Goal: Use online tool/utility: Utilize a website feature to perform a specific function

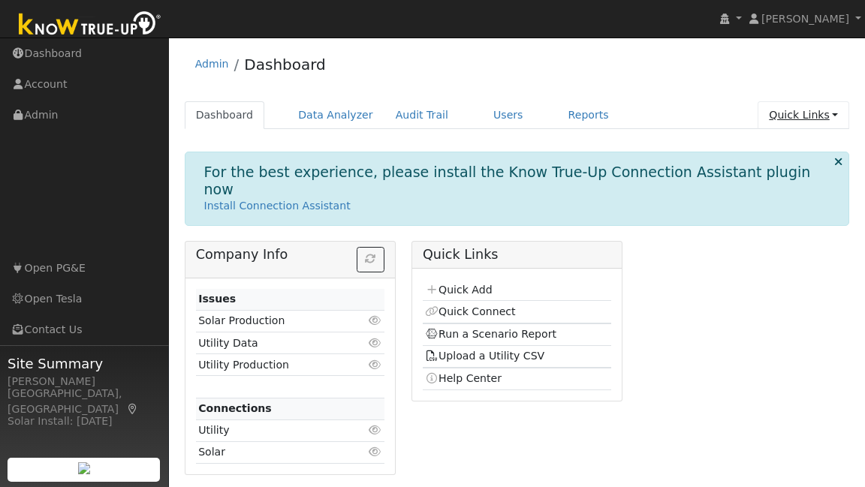
click at [810, 119] on link "Quick Links" at bounding box center [804, 115] width 92 height 28
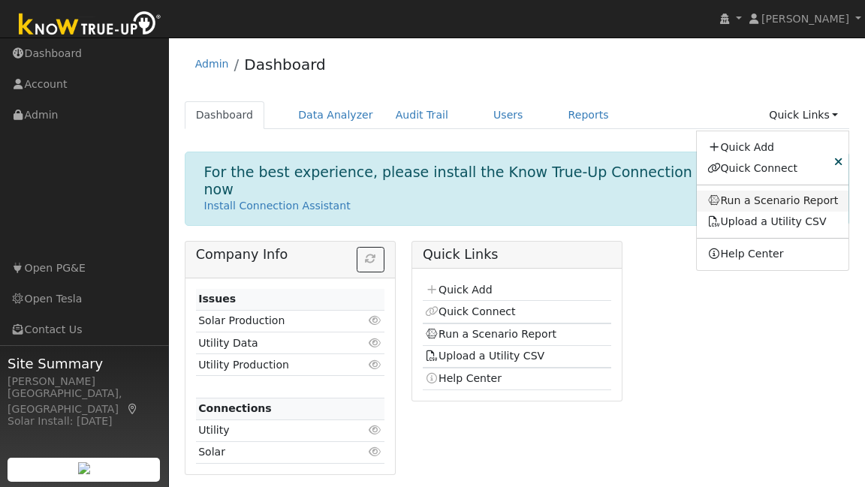
click at [764, 206] on link "Run a Scenario Report" at bounding box center [773, 201] width 152 height 21
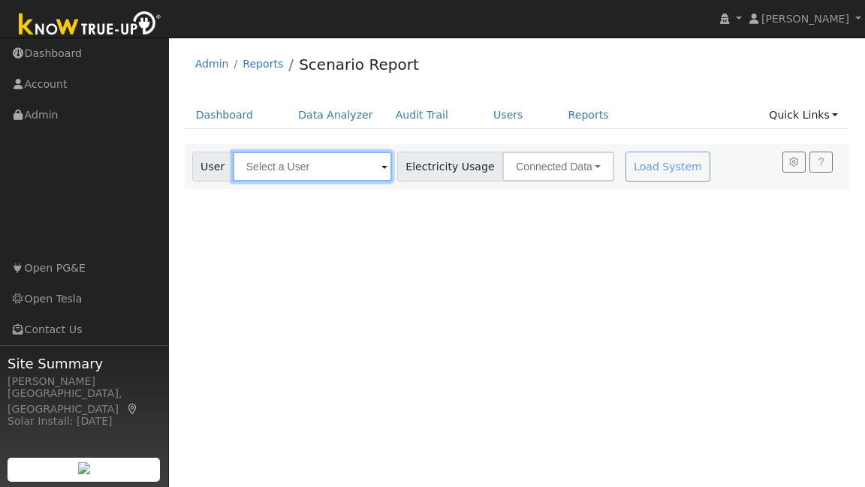
click at [341, 164] on input "text" at bounding box center [312, 167] width 159 height 30
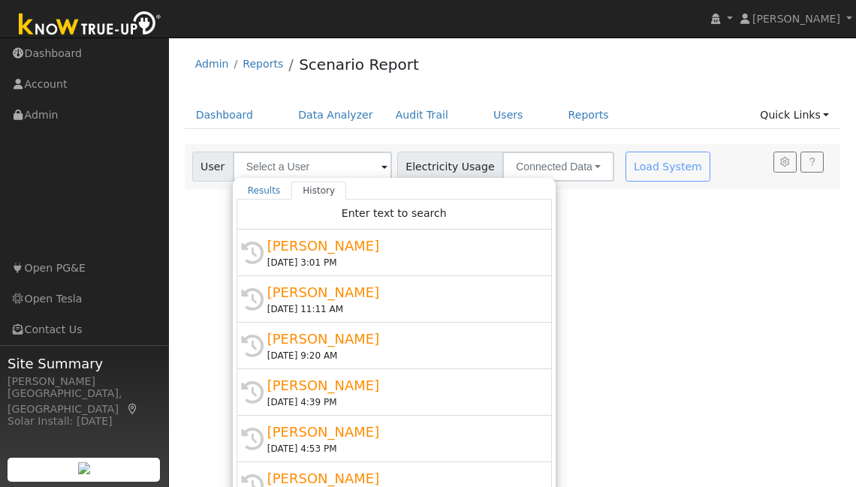
click at [347, 240] on div "[PERSON_NAME]" at bounding box center [400, 246] width 267 height 20
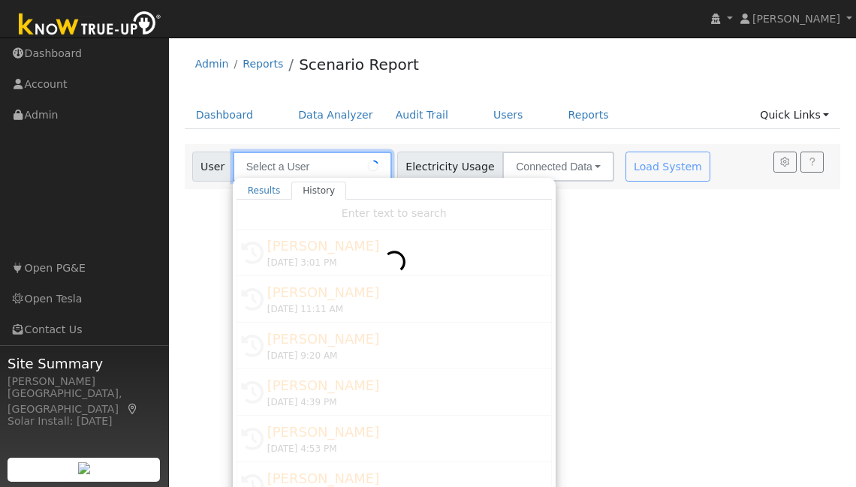
type input "[PERSON_NAME]"
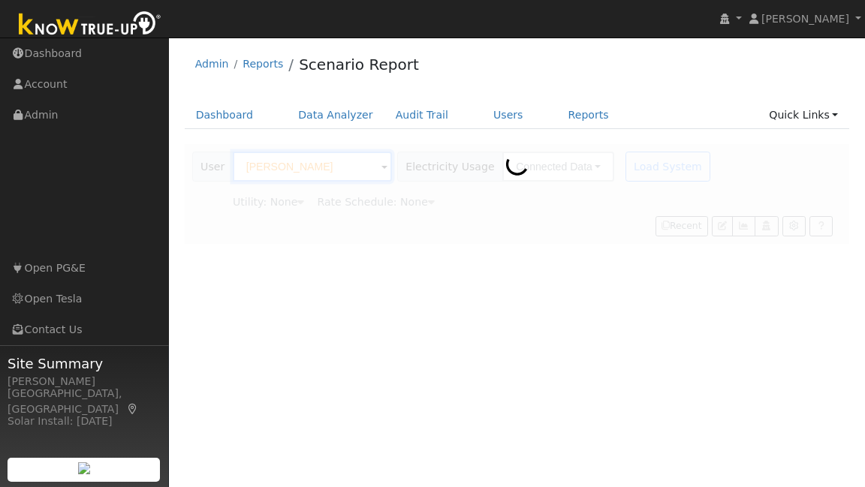
type input "Pacific Gas & Electric"
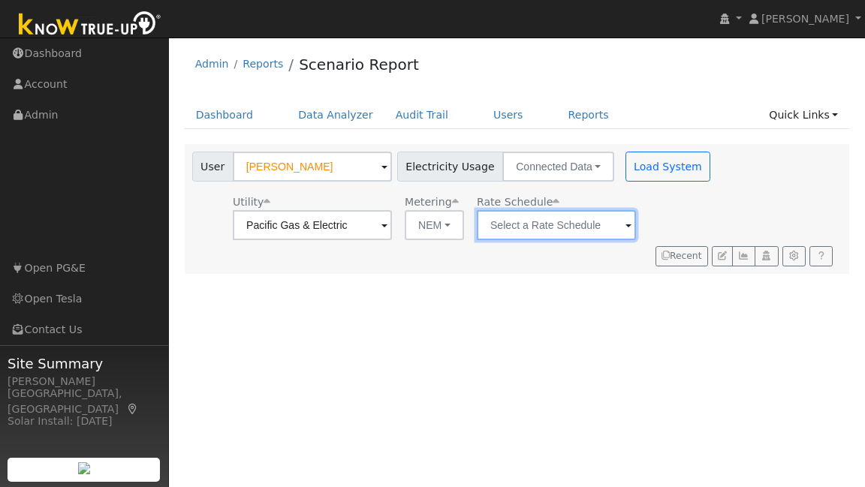
click at [566, 224] on input "text" at bounding box center [556, 225] width 159 height 30
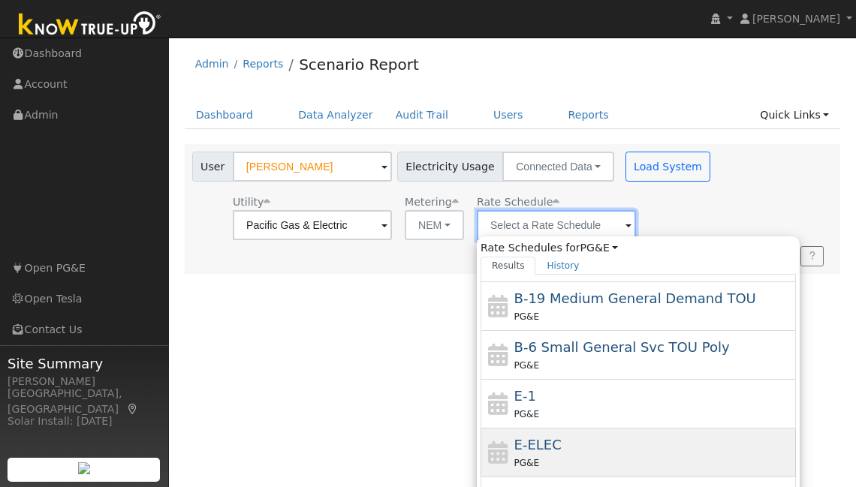
scroll to position [260, 0]
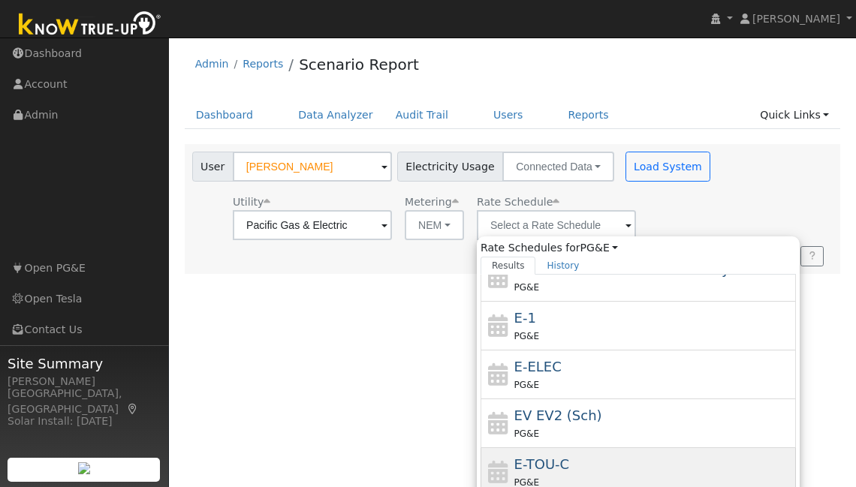
click at [553, 466] on div "E-TOU-C PG&E" at bounding box center [653, 472] width 279 height 36
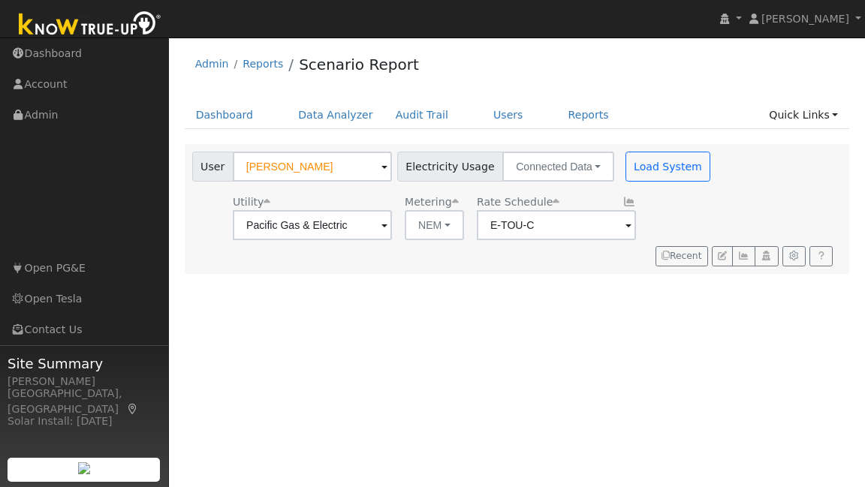
click at [626, 221] on span at bounding box center [629, 226] width 6 height 17
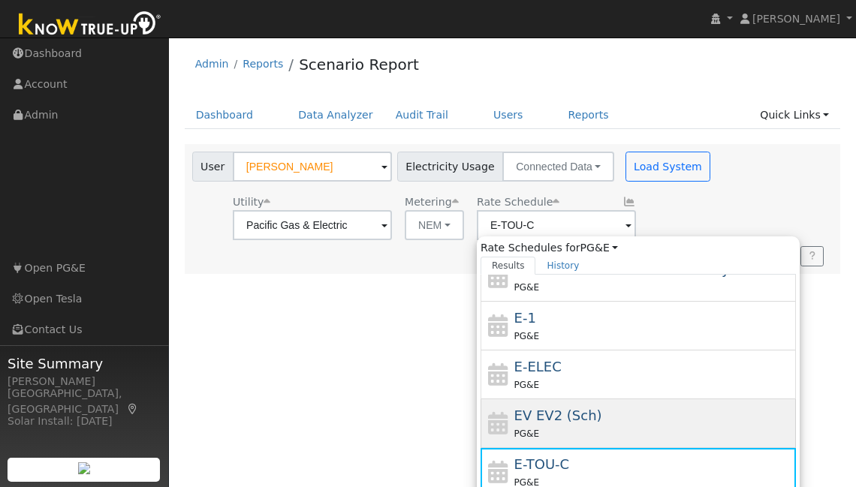
click at [567, 417] on span "EV EV2 (Sch)" at bounding box center [558, 416] width 88 height 16
type input "EV EV2 (Sch)"
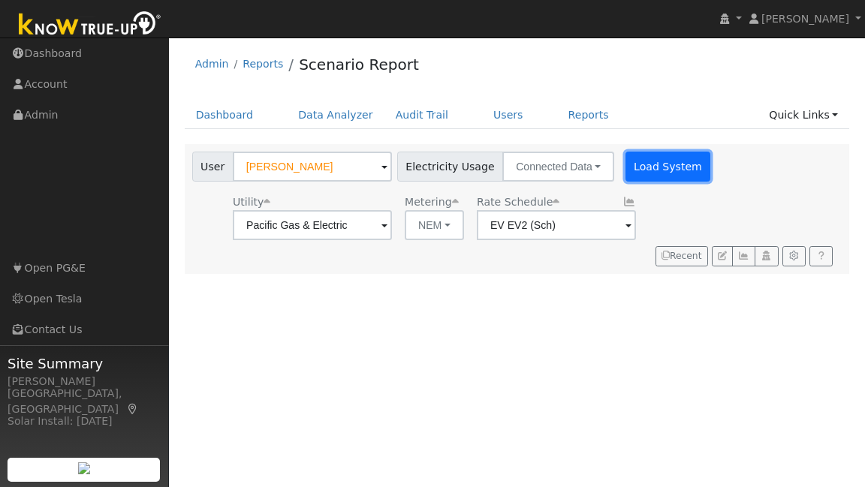
click at [661, 164] on button "Load System" at bounding box center [669, 167] width 86 height 30
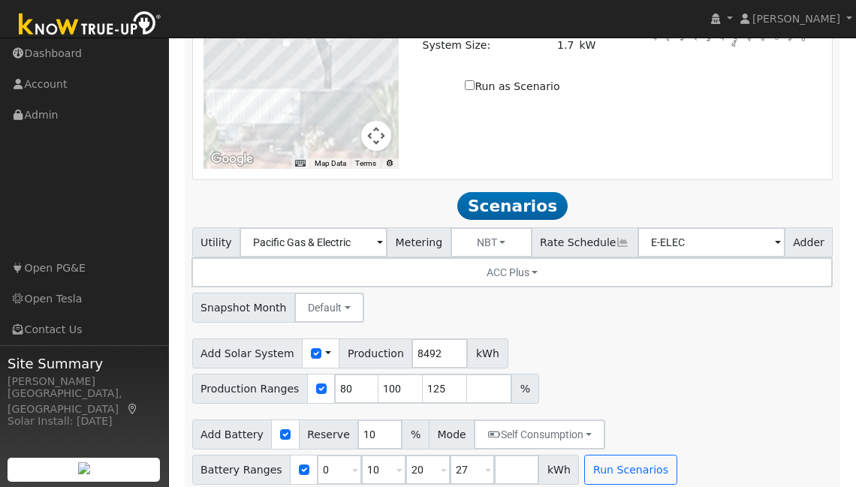
scroll to position [1238, 0]
drag, startPoint x: 349, startPoint y: 381, endPoint x: 321, endPoint y: 382, distance: 28.6
click at [322, 377] on div "Production Ranges 80 100 125 %" at bounding box center [365, 389] width 347 height 30
type input "50"
drag, startPoint x: 397, startPoint y: 381, endPoint x: 360, endPoint y: 378, distance: 36.9
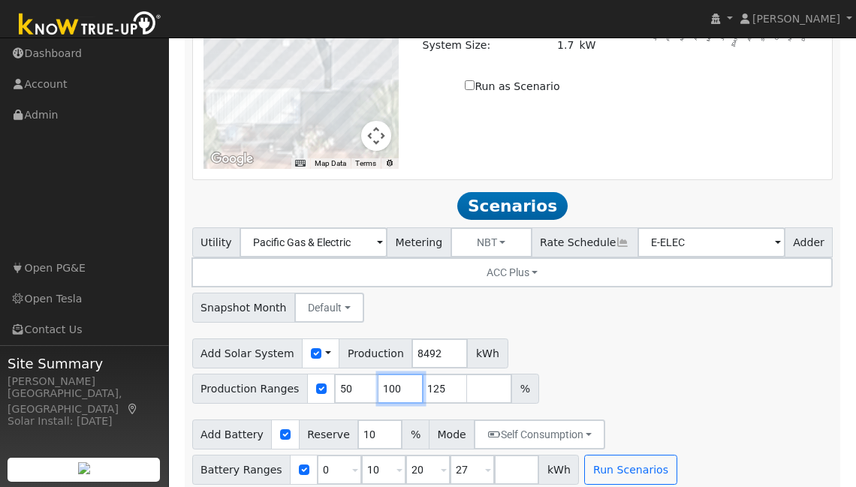
click at [360, 378] on div "Production Ranges 50 100 125 %" at bounding box center [365, 389] width 347 height 30
type input "70"
drag, startPoint x: 441, startPoint y: 375, endPoint x: 400, endPoint y: 373, distance: 41.3
click at [398, 377] on div "Production Ranges 50 70 125 %" at bounding box center [365, 389] width 347 height 30
type input "100"
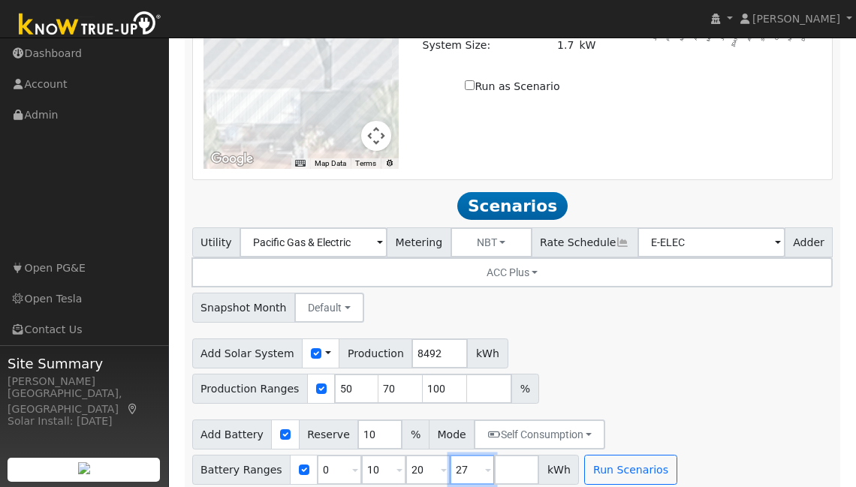
drag, startPoint x: 466, startPoint y: 457, endPoint x: 449, endPoint y: 456, distance: 16.5
click at [450, 456] on input "27" at bounding box center [472, 470] width 45 height 30
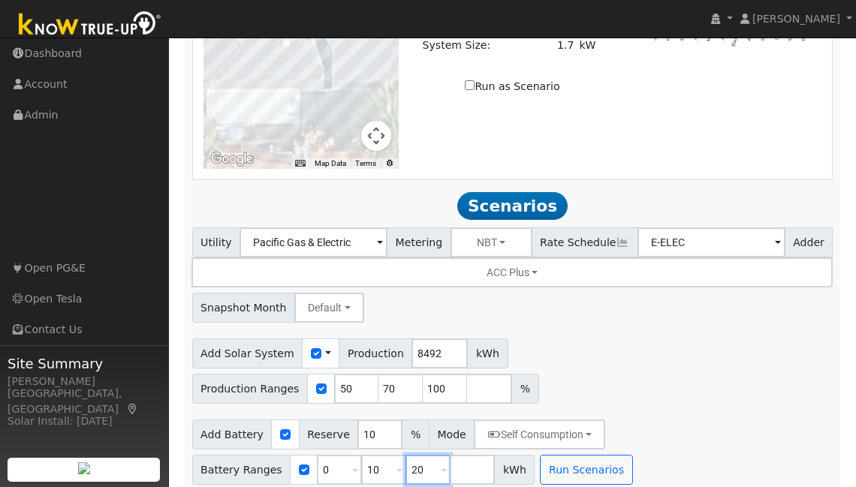
drag, startPoint x: 417, startPoint y: 459, endPoint x: 403, endPoint y: 457, distance: 14.3
click at [406, 460] on input "20" at bounding box center [428, 470] width 45 height 30
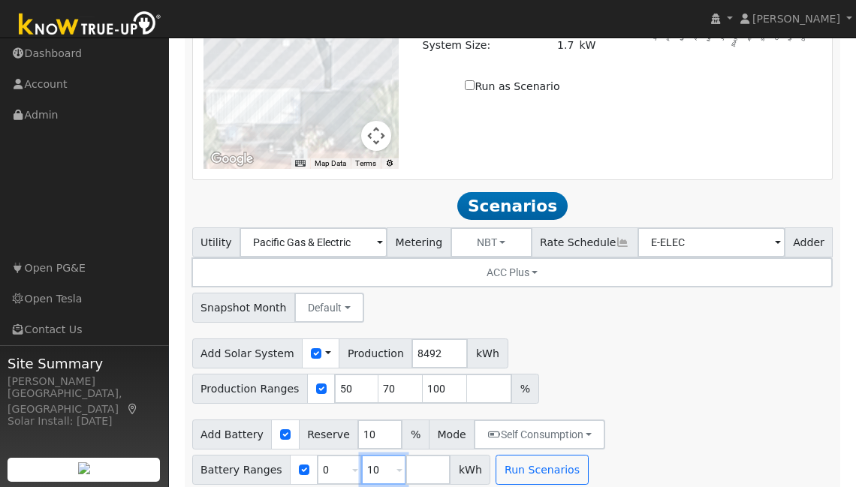
drag, startPoint x: 378, startPoint y: 457, endPoint x: 359, endPoint y: 454, distance: 19.7
click at [361, 455] on input "10" at bounding box center [383, 470] width 45 height 30
type input "13.5"
click at [547, 457] on button "Run Scenarios" at bounding box center [542, 470] width 92 height 30
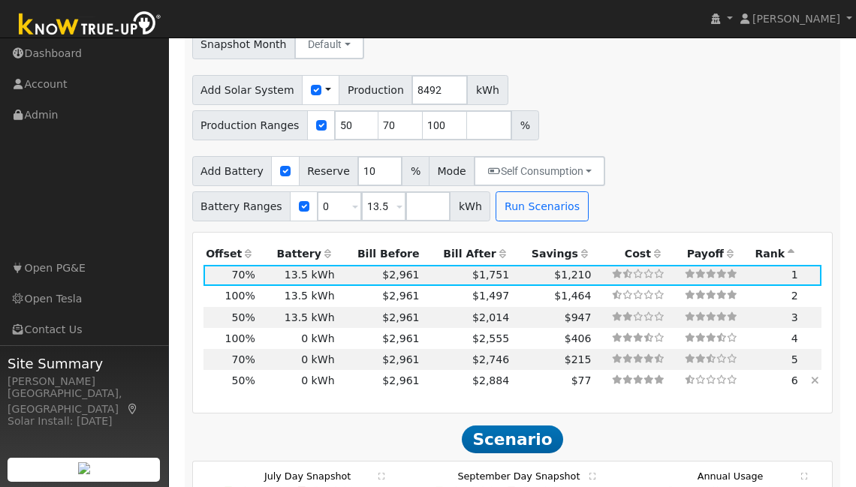
scroll to position [1502, 0]
click at [318, 370] on td "0 kWh" at bounding box center [298, 380] width 80 height 21
type input "2.8"
type input "$9,341"
type input "$2,802"
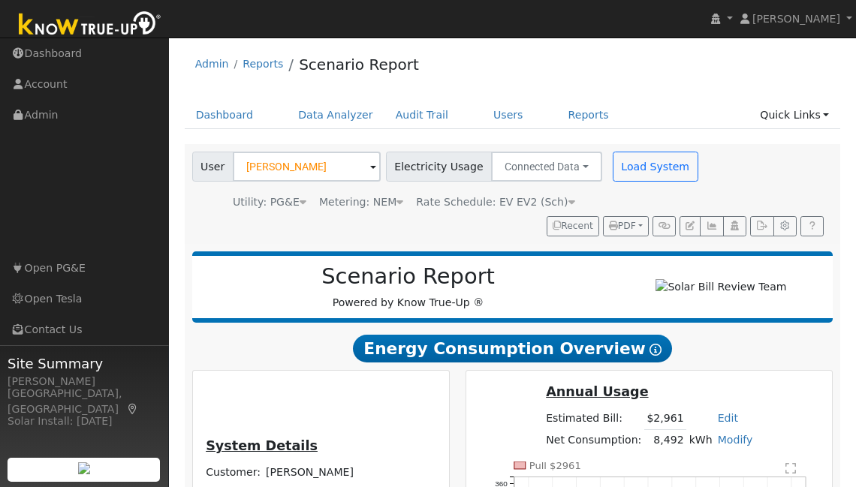
scroll to position [96, 0]
